Goal: Transaction & Acquisition: Purchase product/service

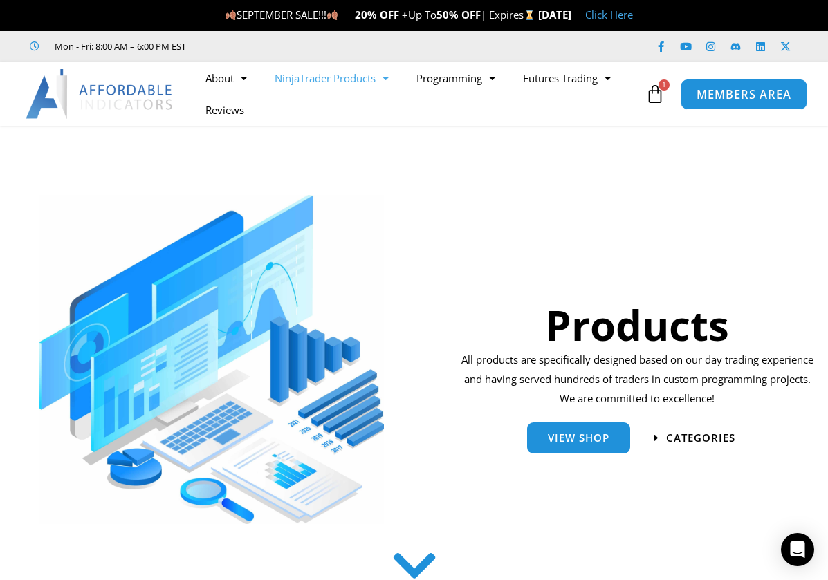
click at [702, 91] on span "MEMBERS AREA" at bounding box center [743, 94] width 95 height 12
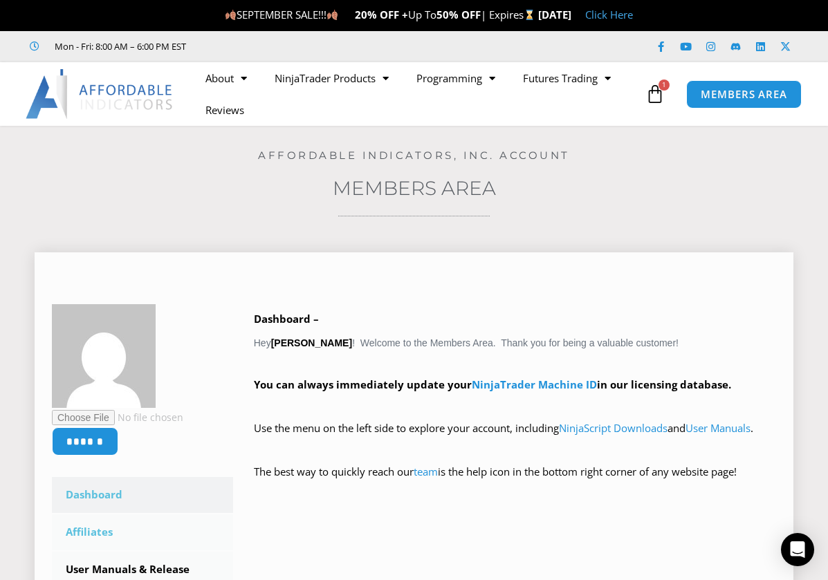
click at [100, 526] on link "Affiliates" at bounding box center [142, 532] width 181 height 36
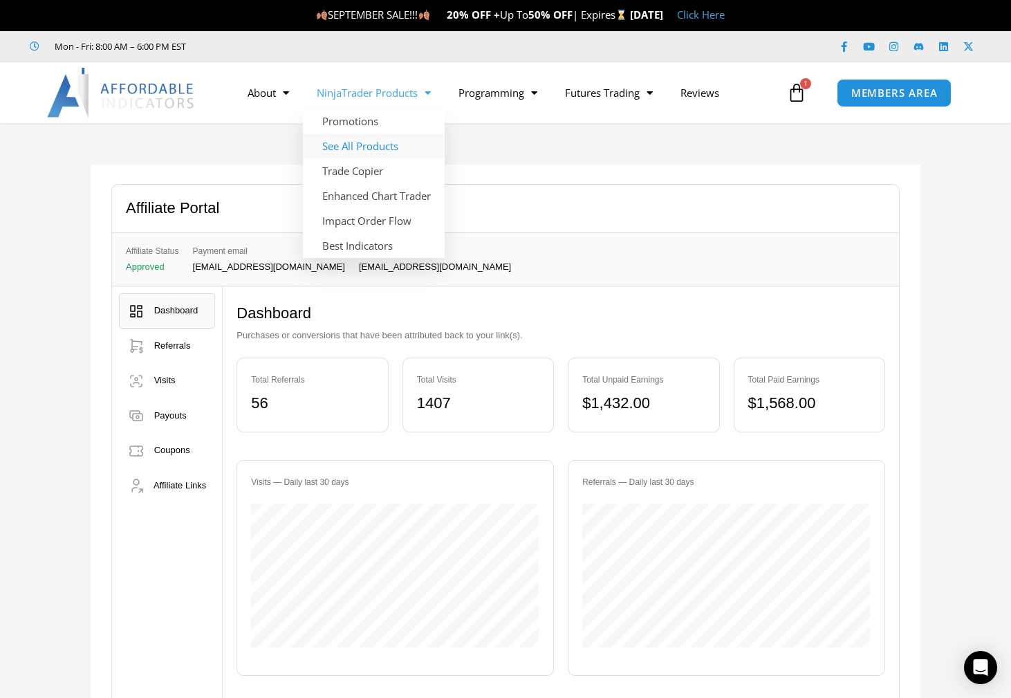
click at [360, 144] on link "See All Products" at bounding box center [374, 145] width 142 height 25
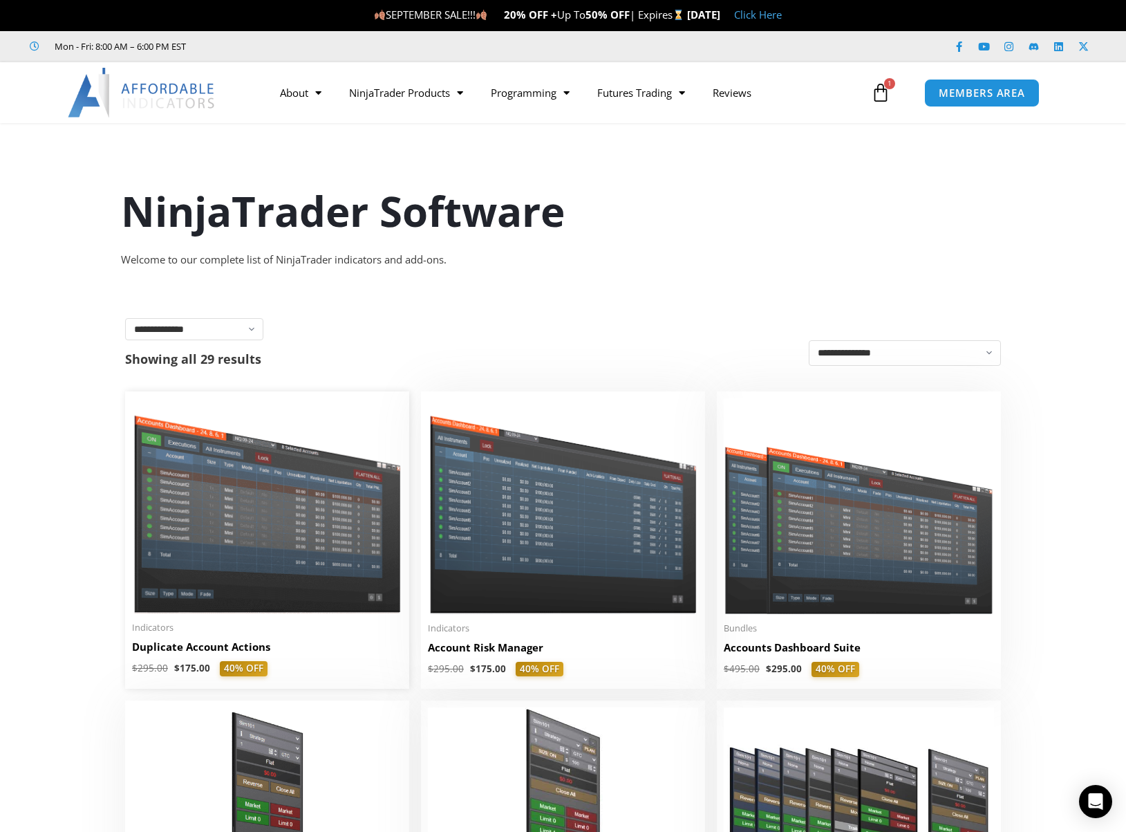
click at [281, 517] on img at bounding box center [267, 505] width 270 height 215
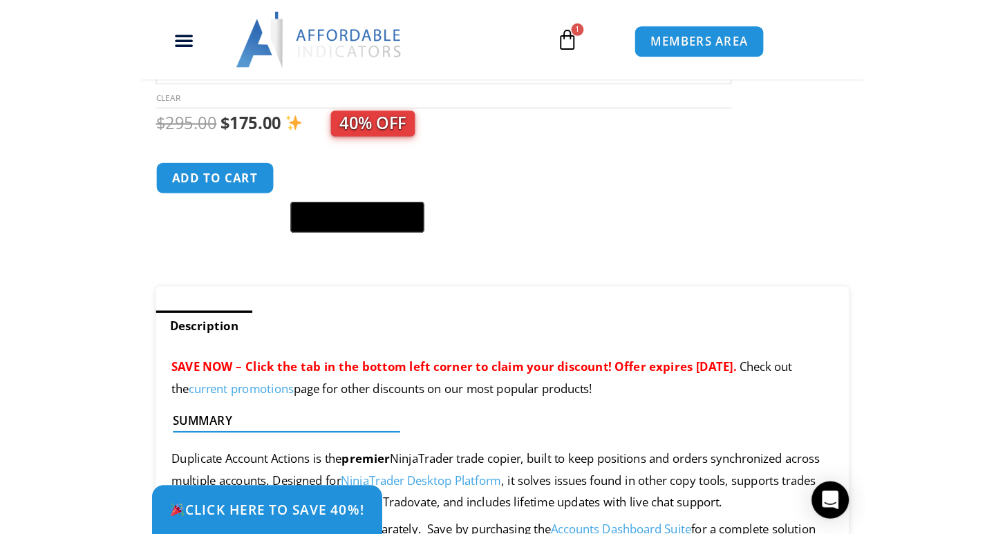
scroll to position [709, 0]
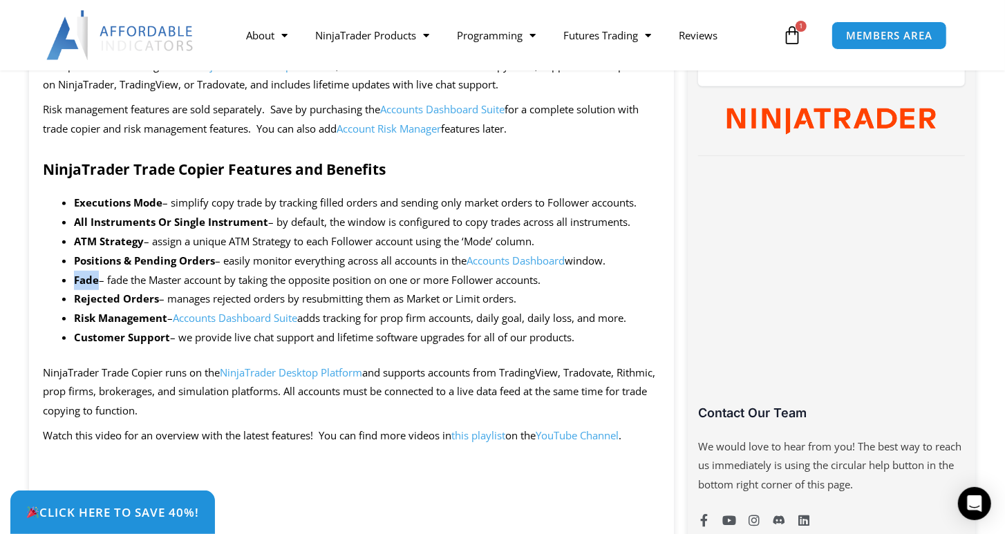
drag, startPoint x: 73, startPoint y: 279, endPoint x: 97, endPoint y: 280, distance: 24.9
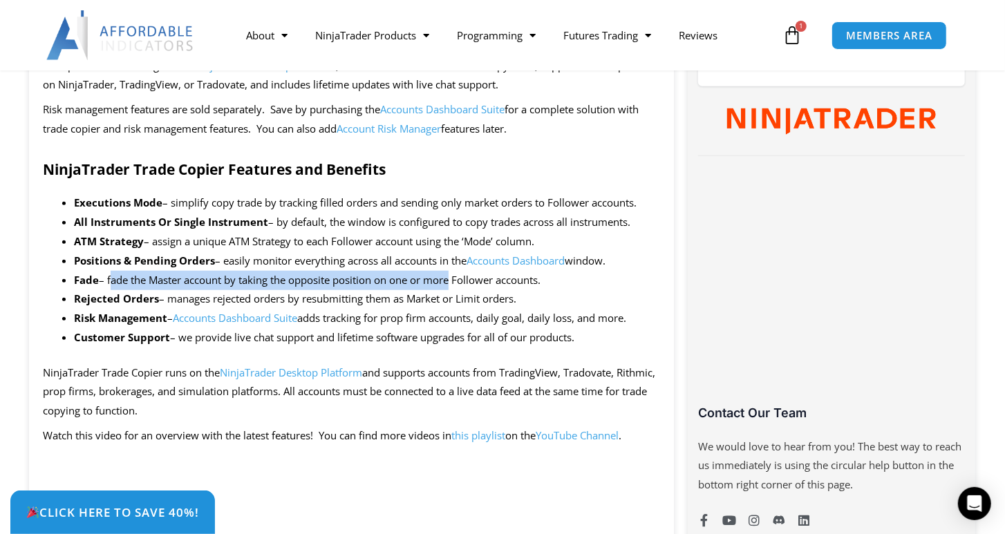
drag, startPoint x: 111, startPoint y: 280, endPoint x: 449, endPoint y: 286, distance: 338.8
click at [449, 286] on li "Fade – fade the Master account by taking the opposite position on one or more F…" at bounding box center [367, 280] width 586 height 19
click at [796, 37] on icon at bounding box center [792, 35] width 19 height 19
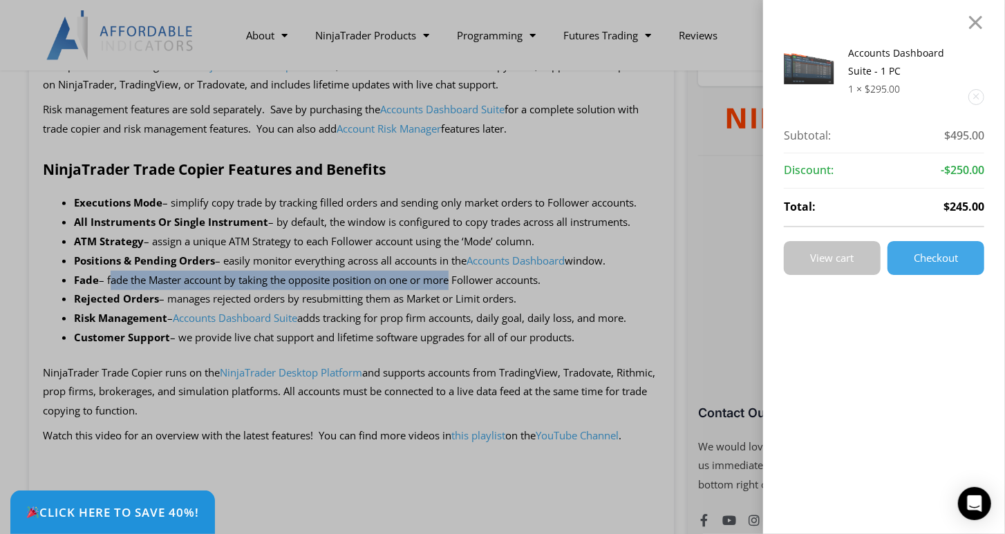
click at [855, 261] on span "View cart" at bounding box center [833, 258] width 44 height 10
click at [845, 261] on span "View cart" at bounding box center [833, 258] width 44 height 10
click at [833, 263] on link "View cart" at bounding box center [832, 258] width 97 height 34
click at [903, 265] on link "Checkout" at bounding box center [936, 258] width 97 height 34
click at [922, 260] on span "Checkout" at bounding box center [936, 258] width 44 height 10
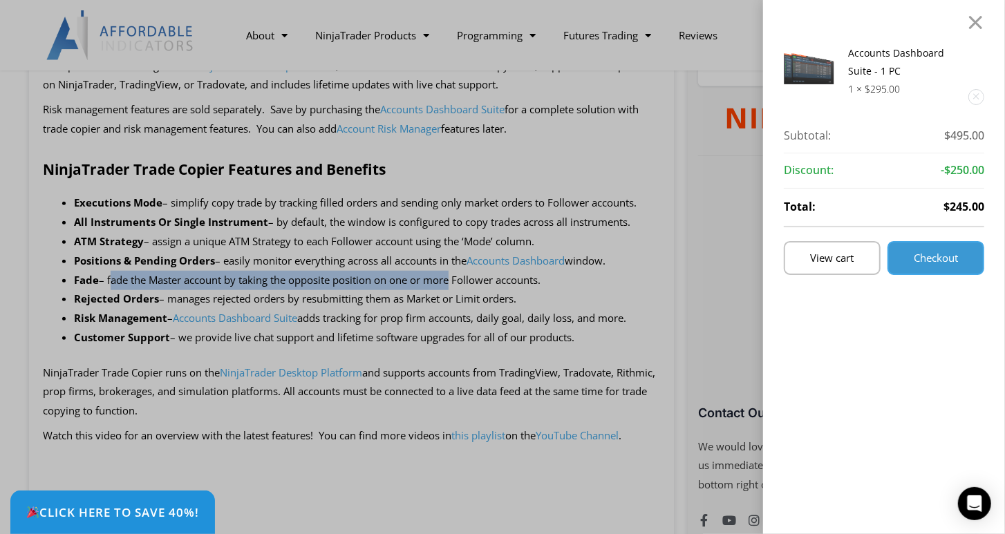
click at [924, 259] on span "Checkout" at bounding box center [936, 258] width 44 height 10
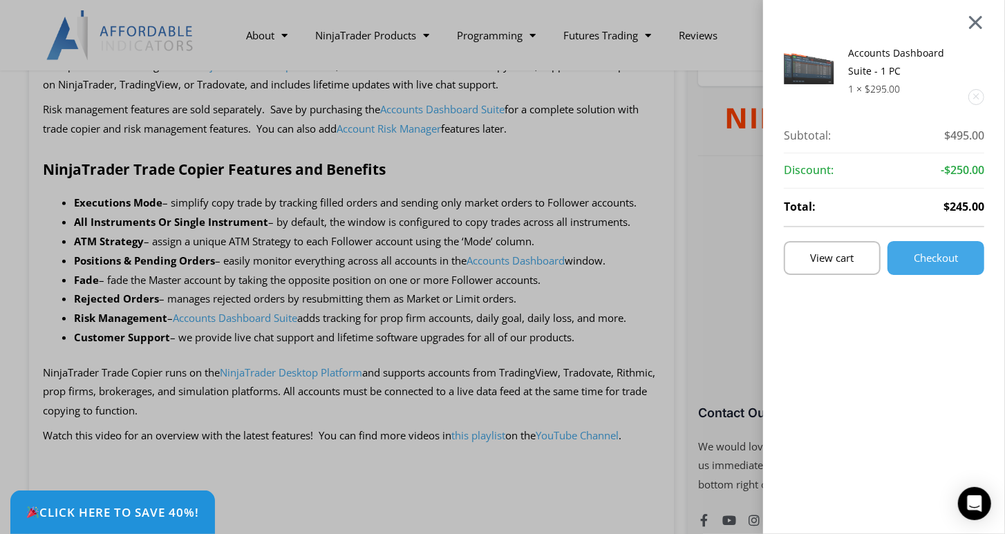
click at [984, 25] on div at bounding box center [975, 22] width 17 height 17
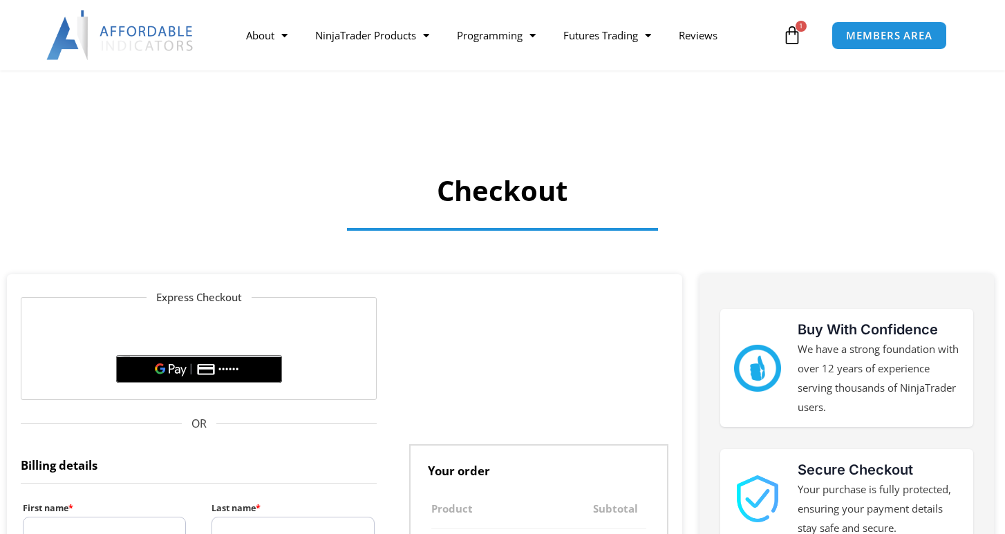
select select "**"
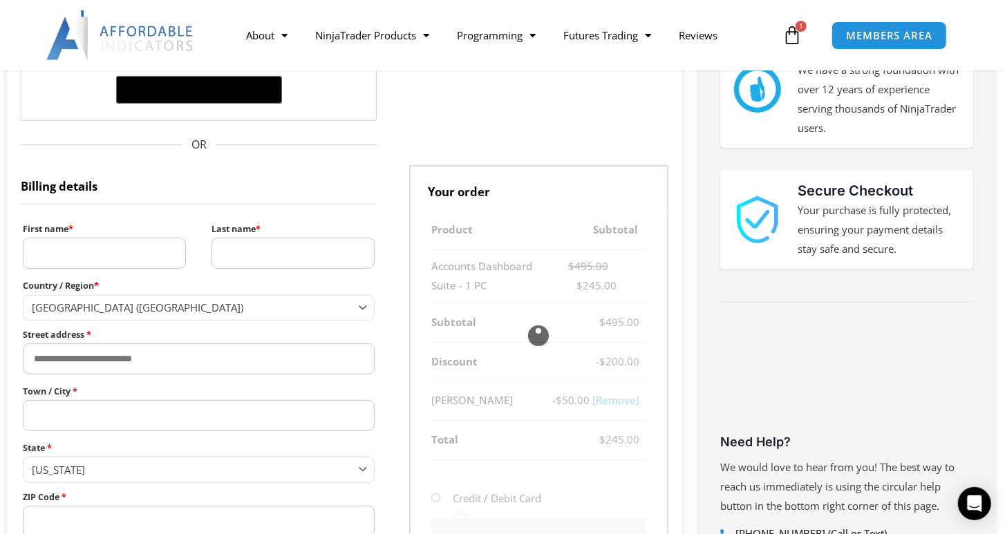
scroll to position [158, 0]
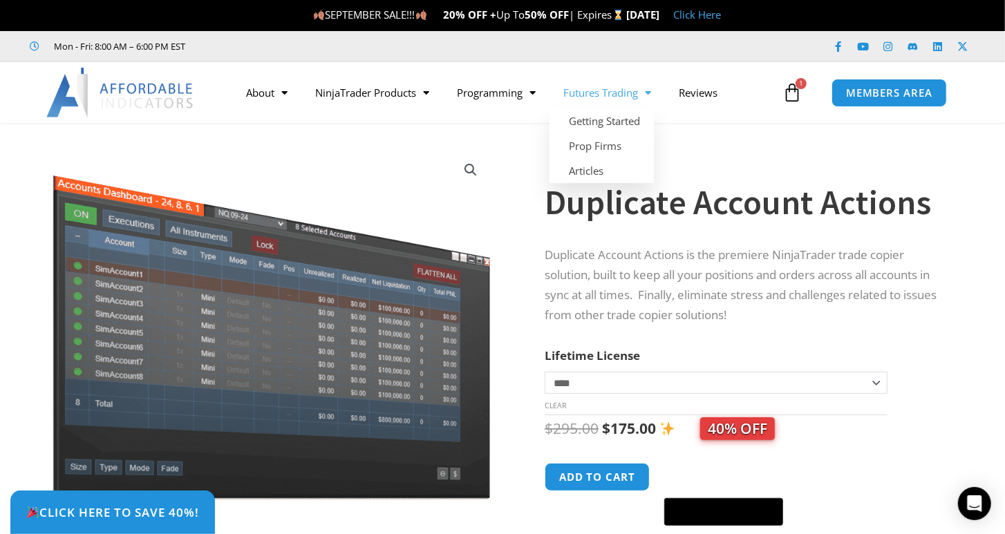
click at [798, 94] on icon at bounding box center [792, 92] width 19 height 19
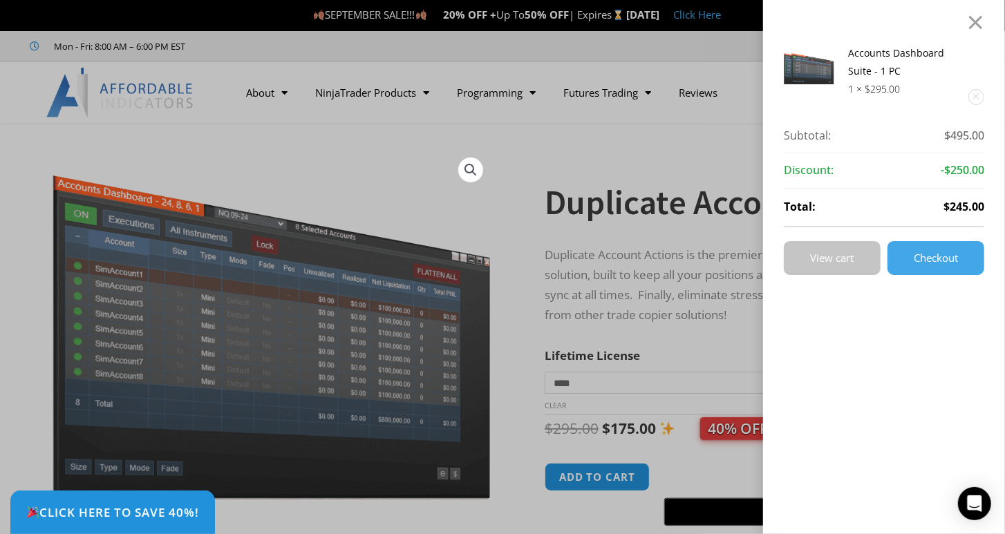
click at [864, 256] on link "View cart" at bounding box center [832, 258] width 97 height 34
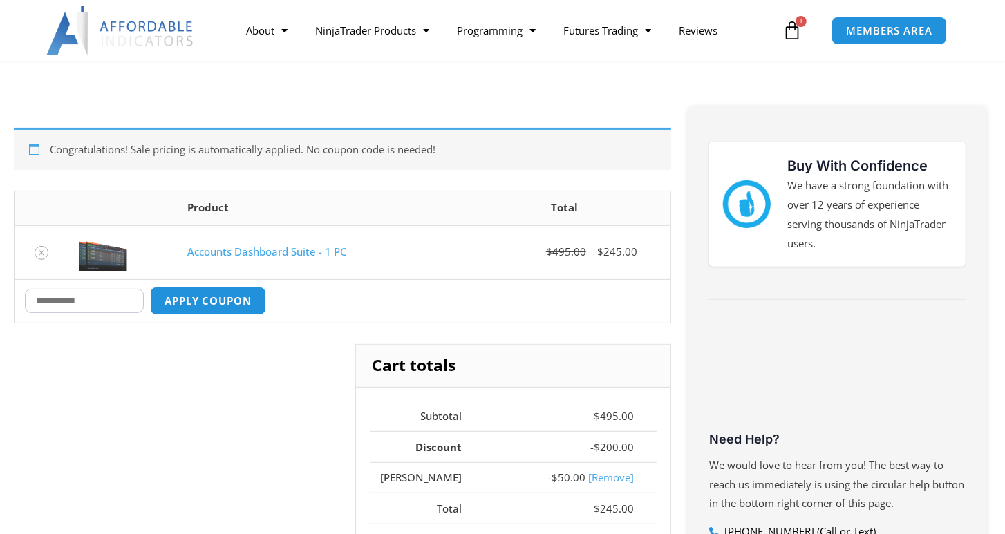
scroll to position [197, 0]
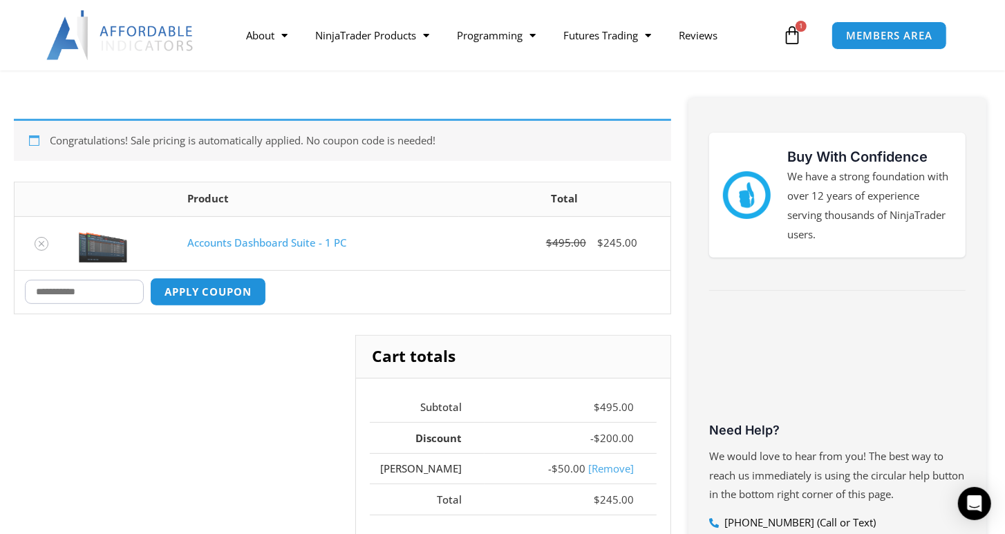
click at [97, 291] on input "Coupon:" at bounding box center [84, 292] width 119 height 24
type input "****"
click at [208, 294] on button "Apply coupon" at bounding box center [208, 292] width 122 height 30
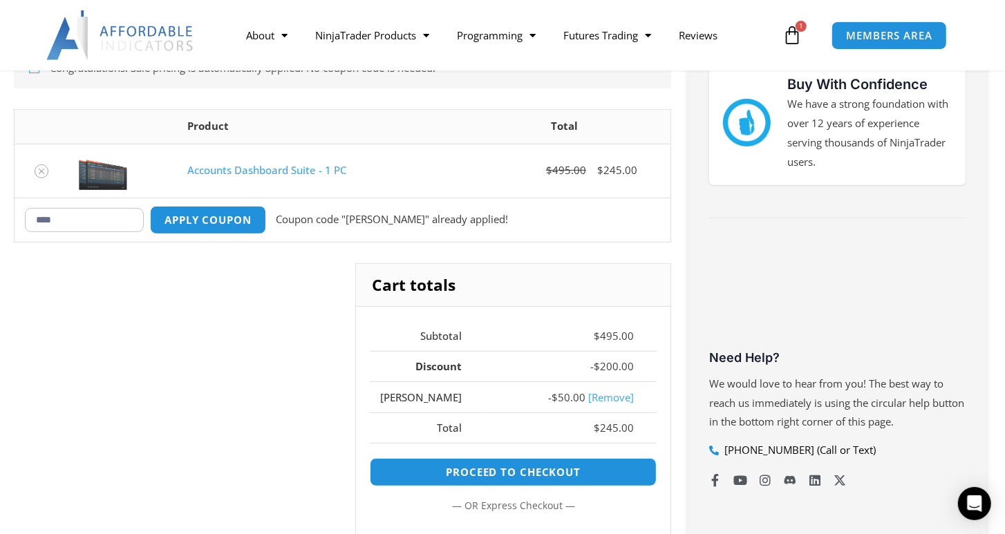
scroll to position [252, 0]
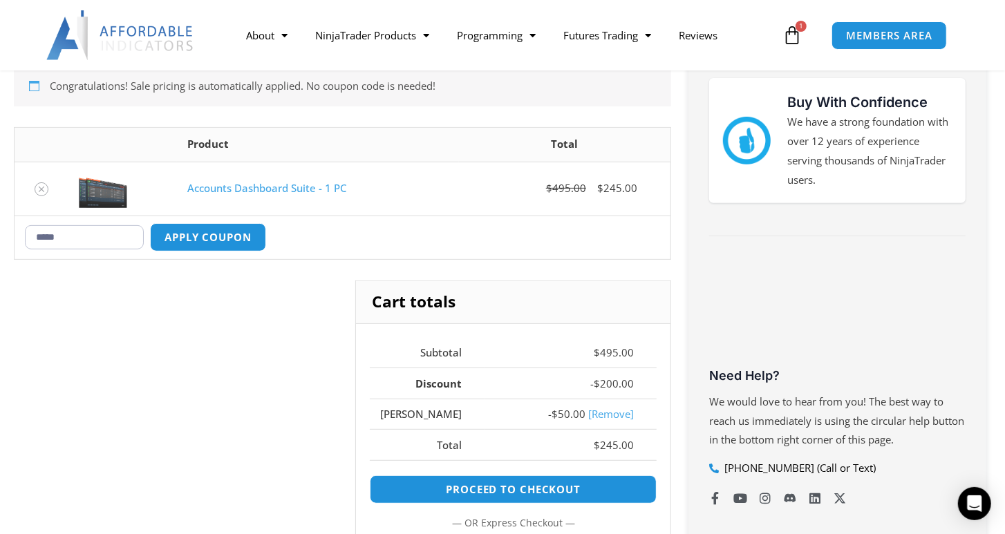
type input "****"
